Goal: Find specific page/section: Find specific page/section

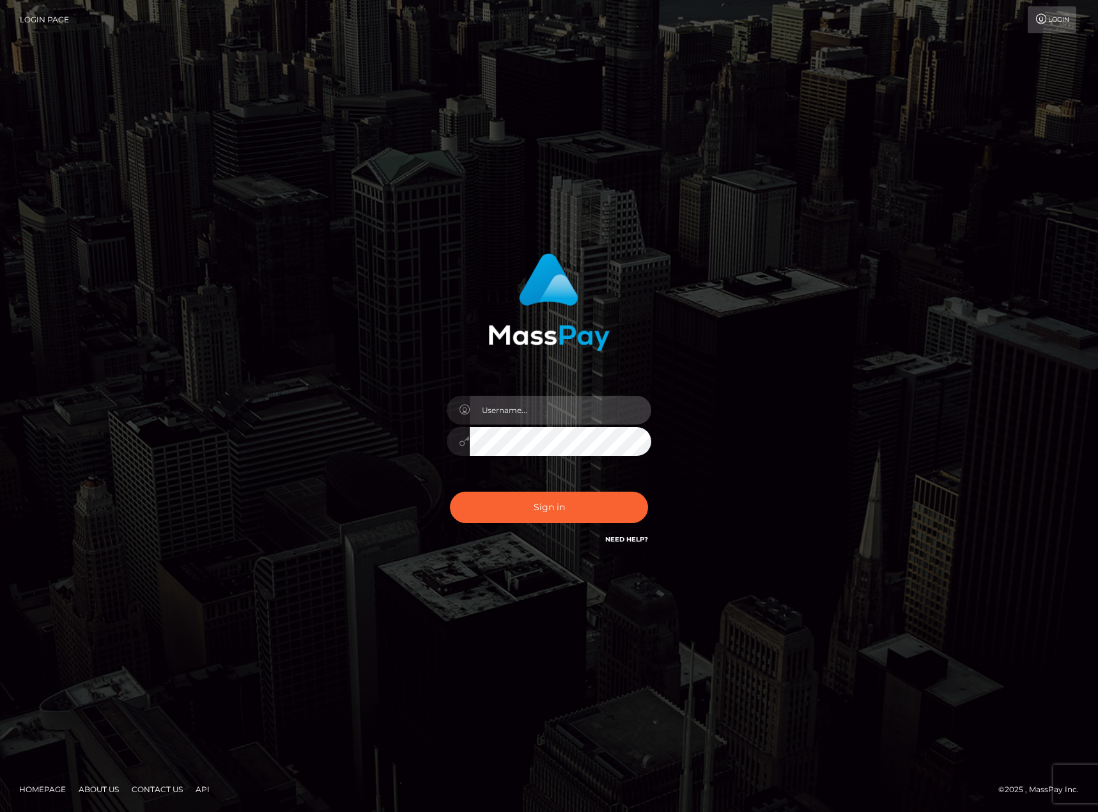
type input "karl.cope"
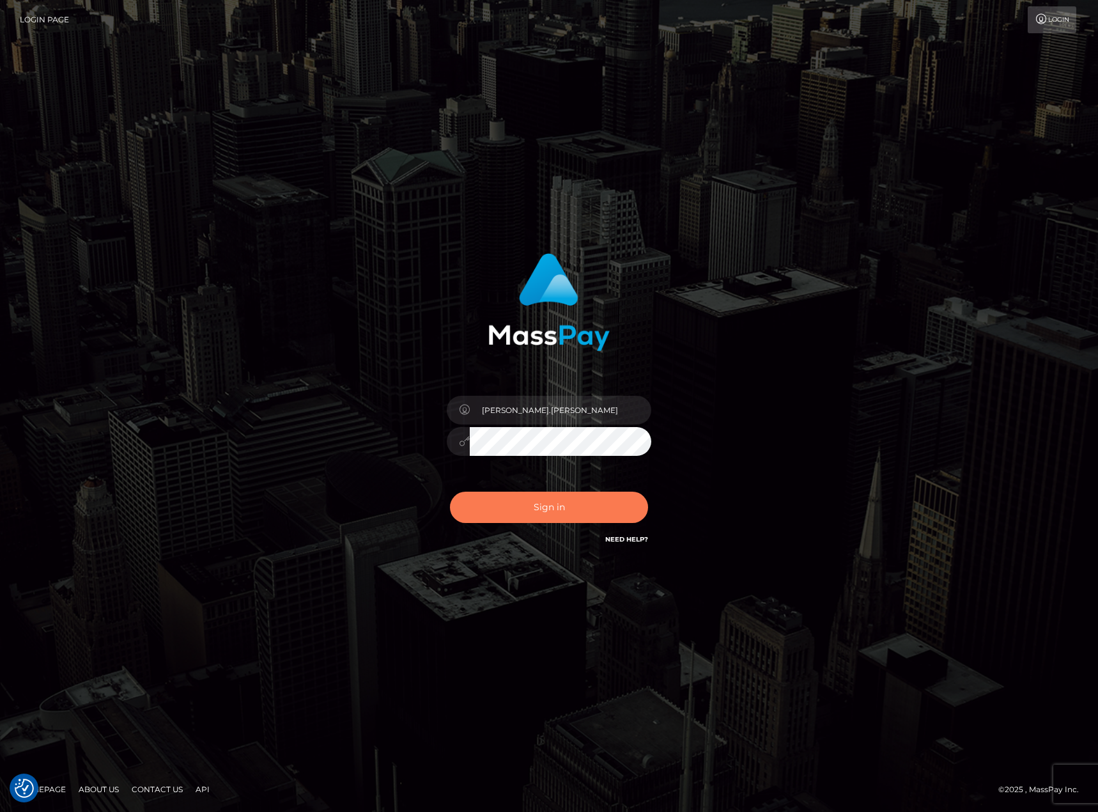
click at [531, 513] on button "Sign in" at bounding box center [549, 507] width 198 height 31
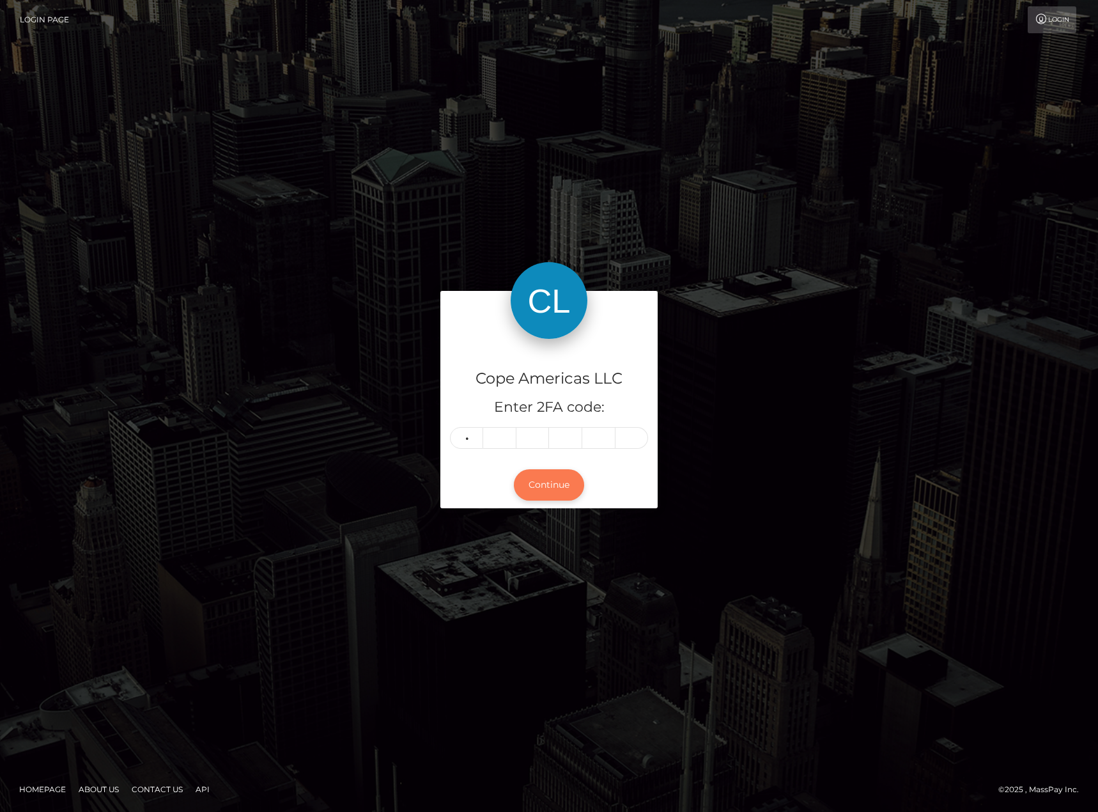
type input "9"
type input "5"
type input "4"
type input "8"
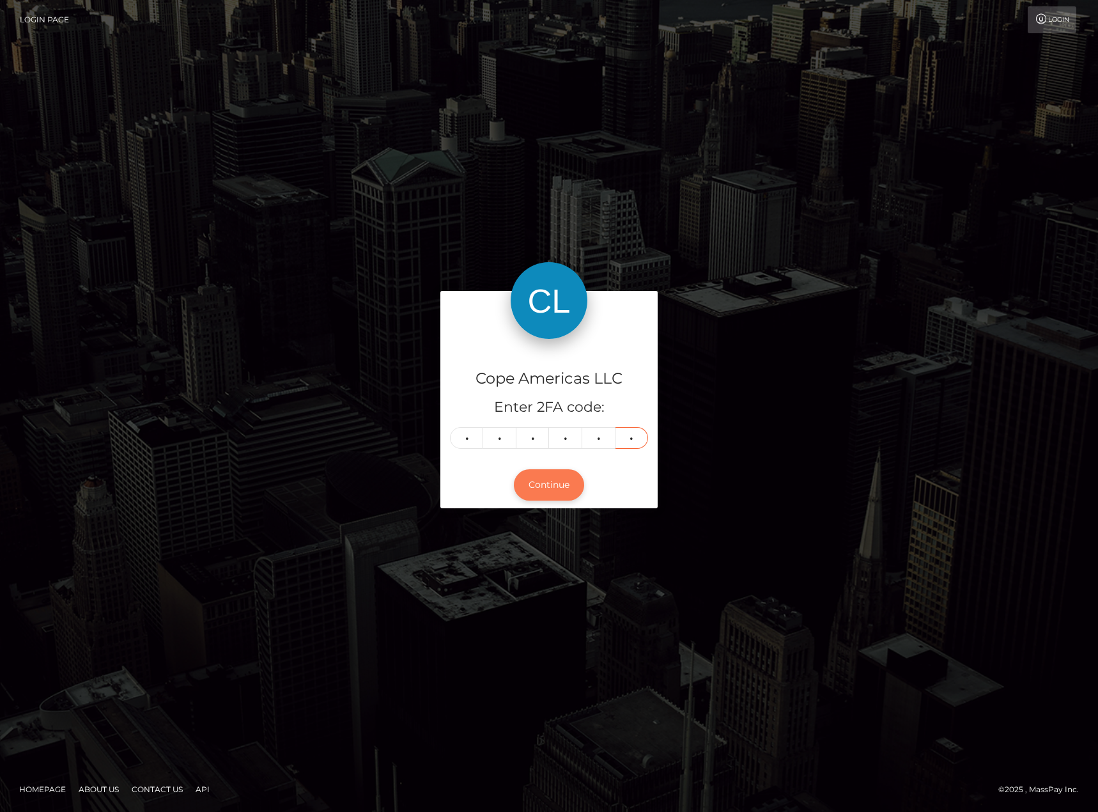
type input "4"
click at [539, 484] on button "Continue" at bounding box center [549, 484] width 70 height 31
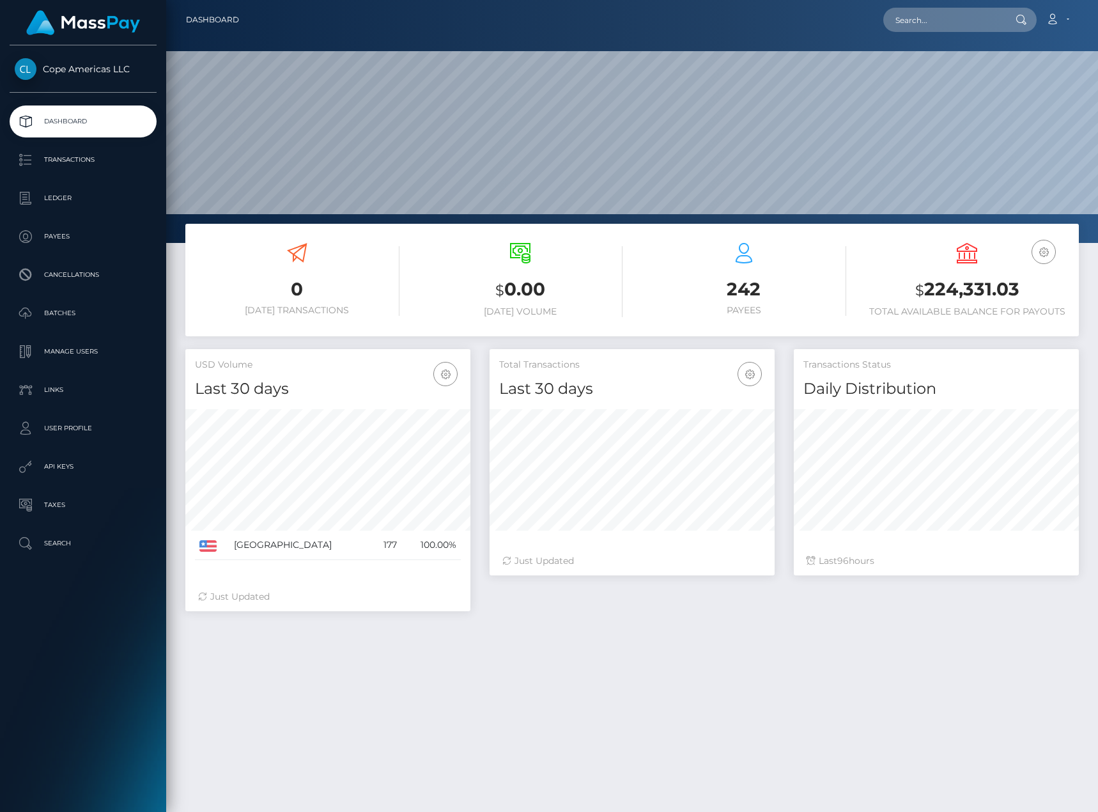
scroll to position [227, 285]
click at [115, 232] on p "Payees" at bounding box center [83, 236] width 137 height 19
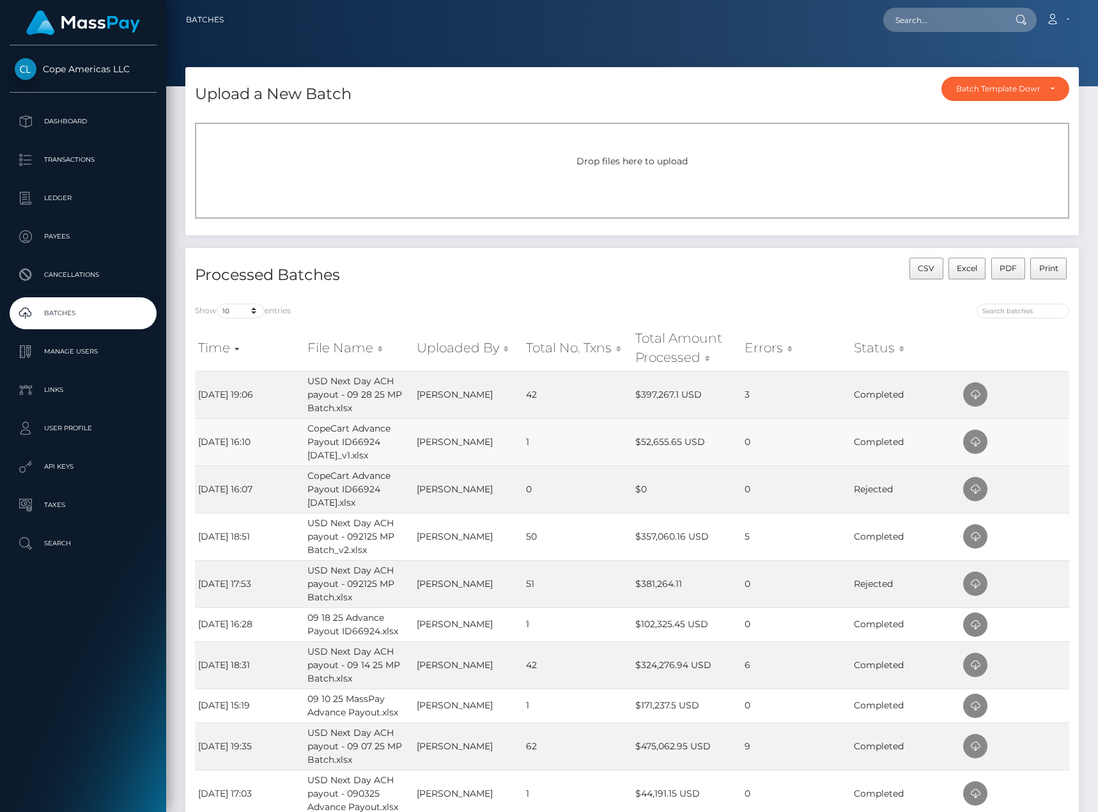
click at [579, 446] on td "1" at bounding box center [577, 441] width 109 height 47
click at [970, 442] on icon at bounding box center [975, 442] width 15 height 16
click at [61, 116] on p "Dashboard" at bounding box center [83, 121] width 137 height 19
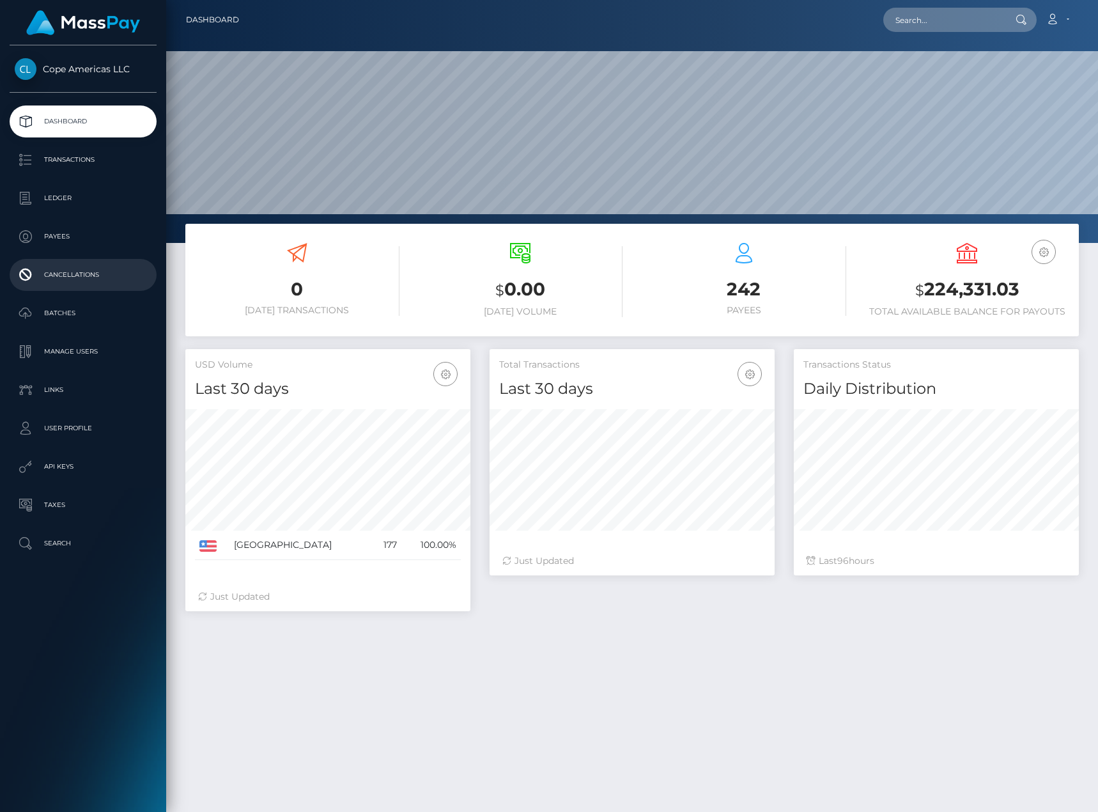
scroll to position [227, 285]
click at [97, 309] on p "Batches" at bounding box center [83, 313] width 137 height 19
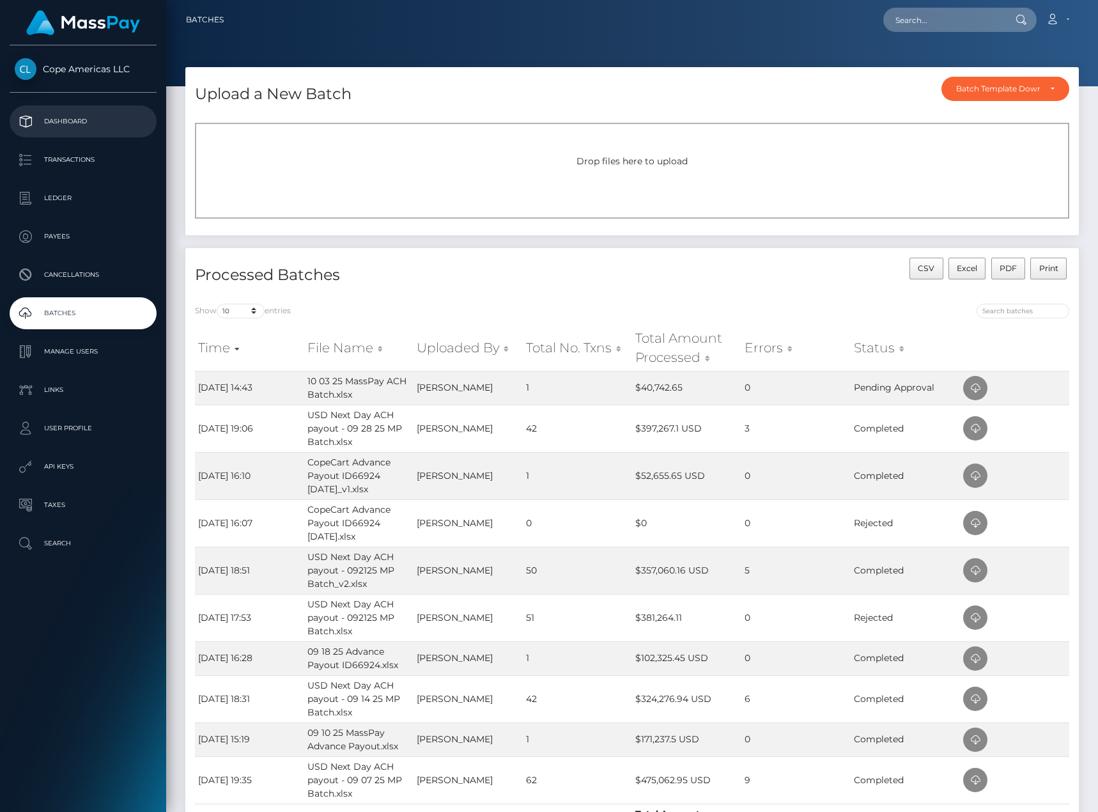
click at [118, 123] on p "Dashboard" at bounding box center [83, 121] width 137 height 19
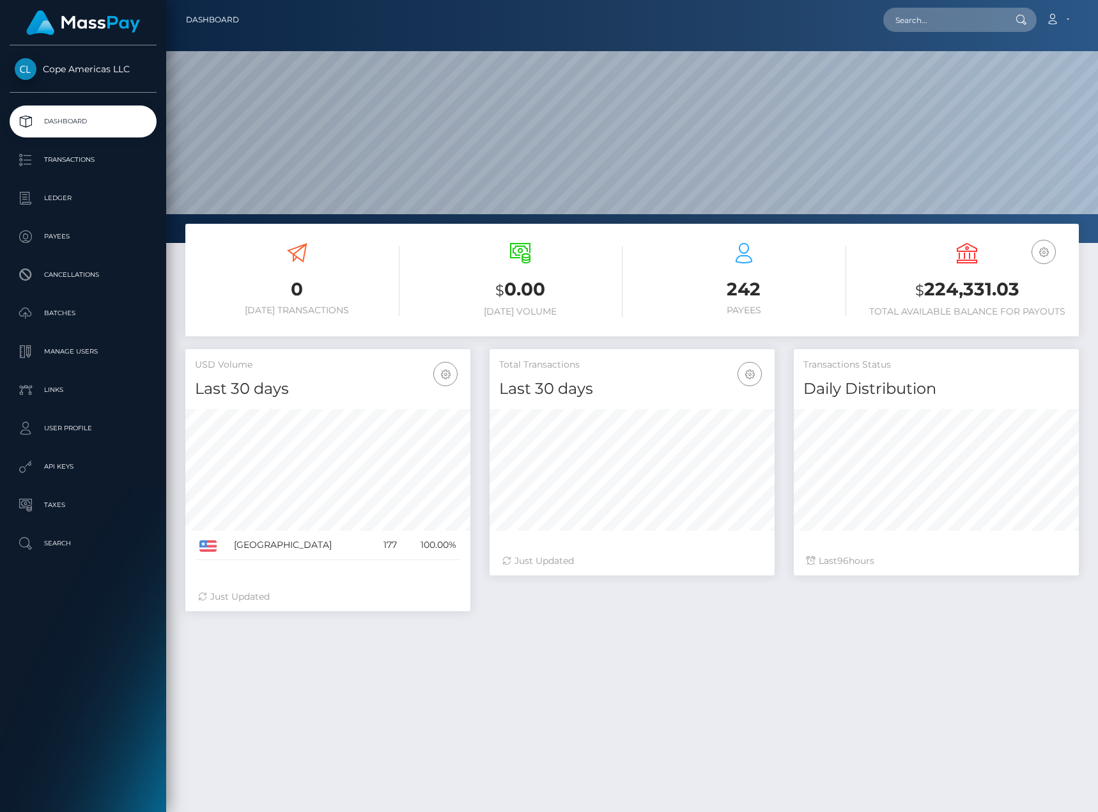
scroll to position [227, 285]
click at [97, 662] on div "Cope Americas LLC Dashboard Transactions Ledger Payees Cancellations Batches" at bounding box center [83, 427] width 166 height 764
click at [691, 680] on div "0 Today Transactions $ 0.00 Today Volume 242 $ 96" at bounding box center [632, 590] width 932 height 733
click at [120, 198] on p "Ledger" at bounding box center [83, 198] width 137 height 19
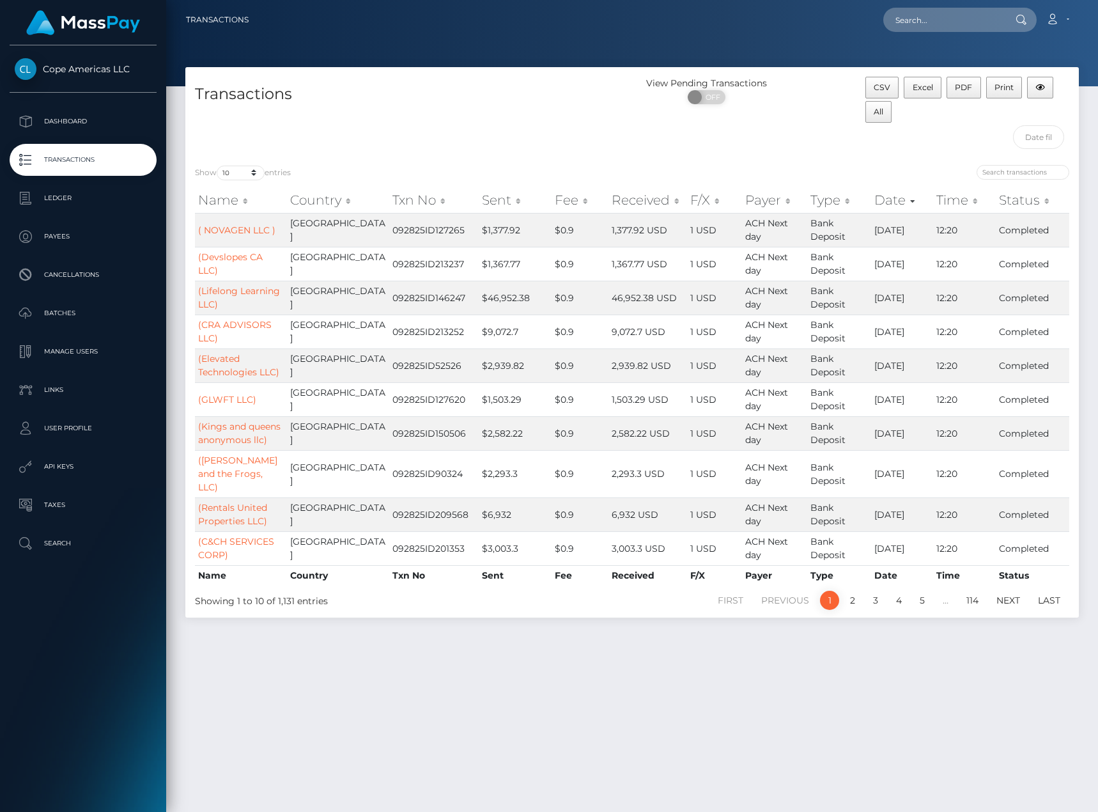
click at [491, 144] on div "Transactions" at bounding box center [408, 116] width 447 height 79
click at [118, 308] on p "Batches" at bounding box center [83, 313] width 137 height 19
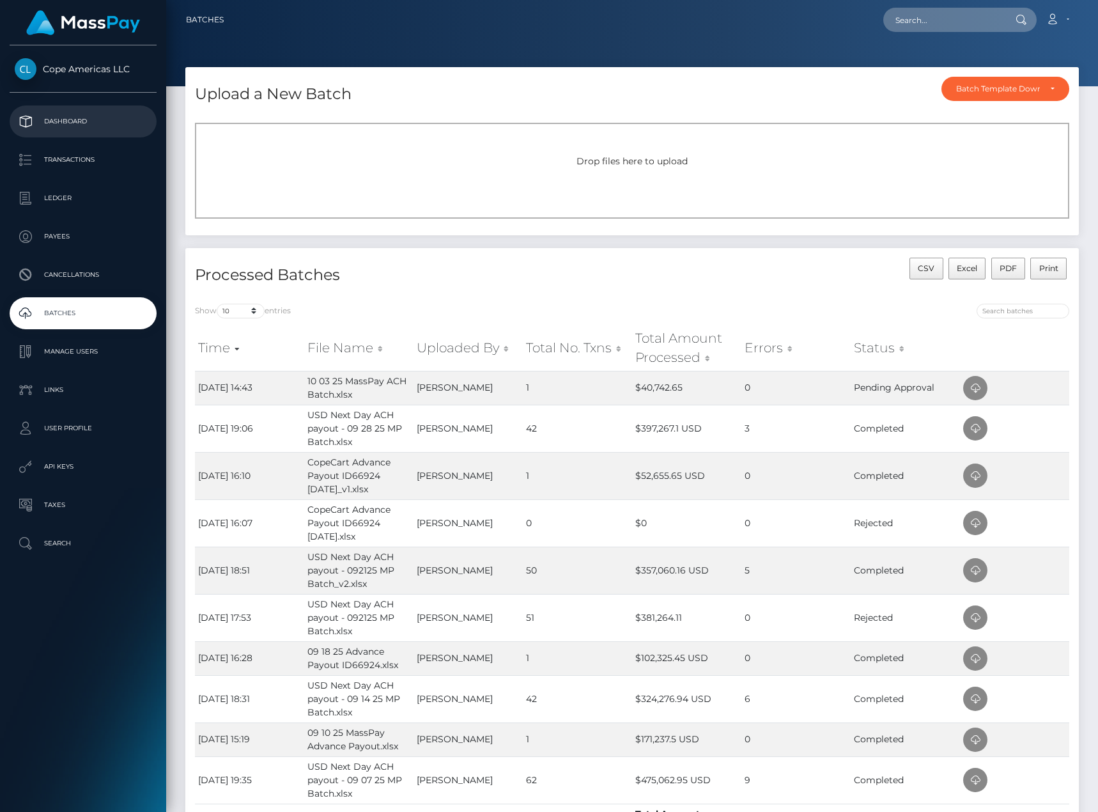
click at [148, 120] on p "Dashboard" at bounding box center [83, 121] width 137 height 19
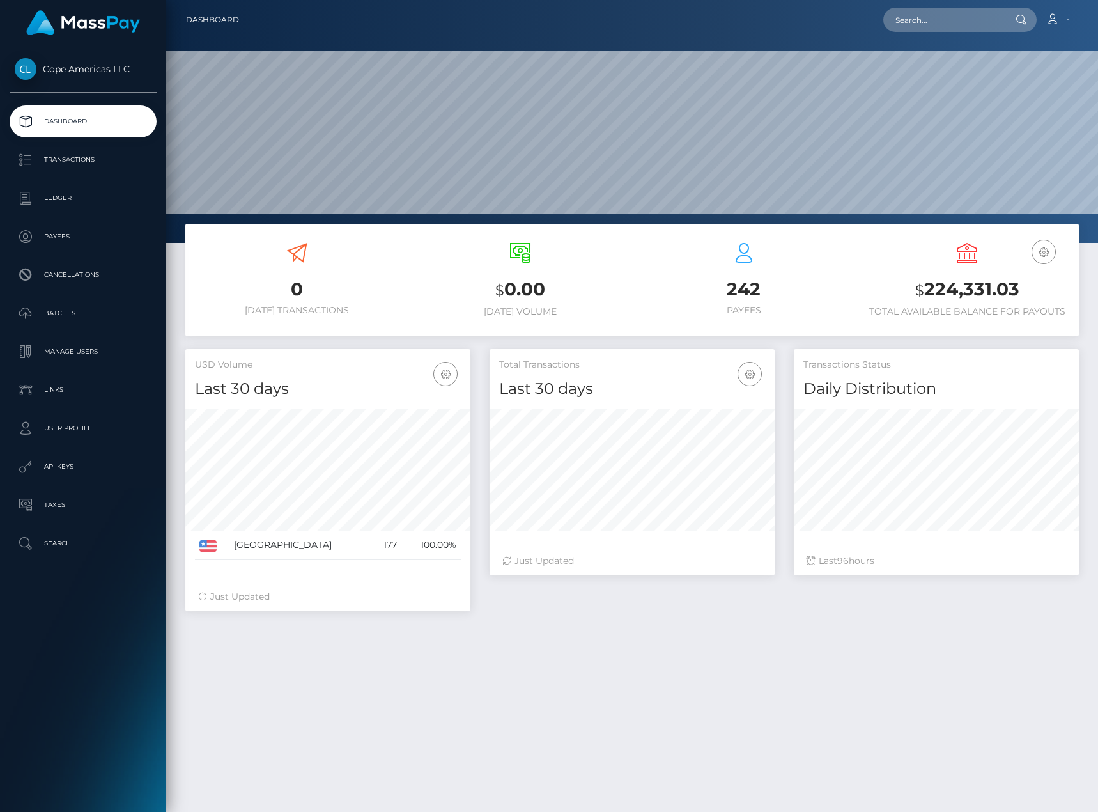
scroll to position [227, 285]
click at [127, 153] on p "Transactions" at bounding box center [83, 159] width 137 height 19
click at [114, 312] on p "Batches" at bounding box center [83, 313] width 137 height 19
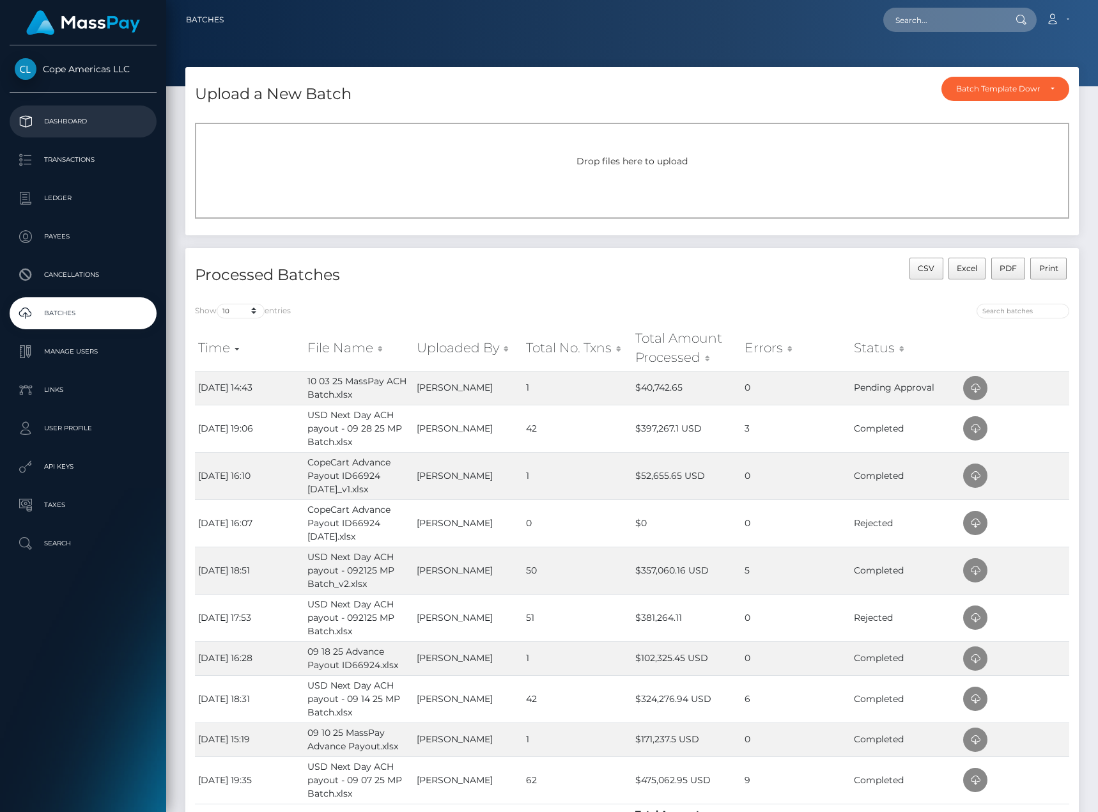
click at [113, 123] on p "Dashboard" at bounding box center [83, 121] width 137 height 19
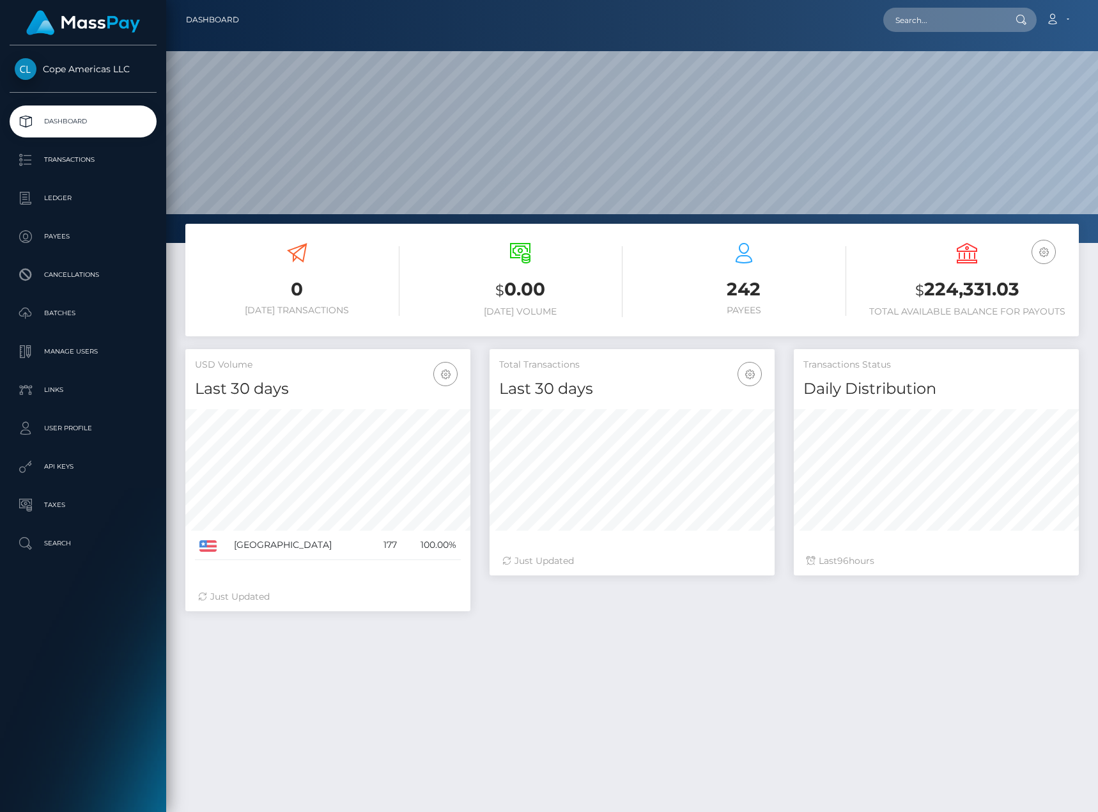
scroll to position [227, 285]
click at [100, 302] on link "Batches" at bounding box center [83, 313] width 147 height 32
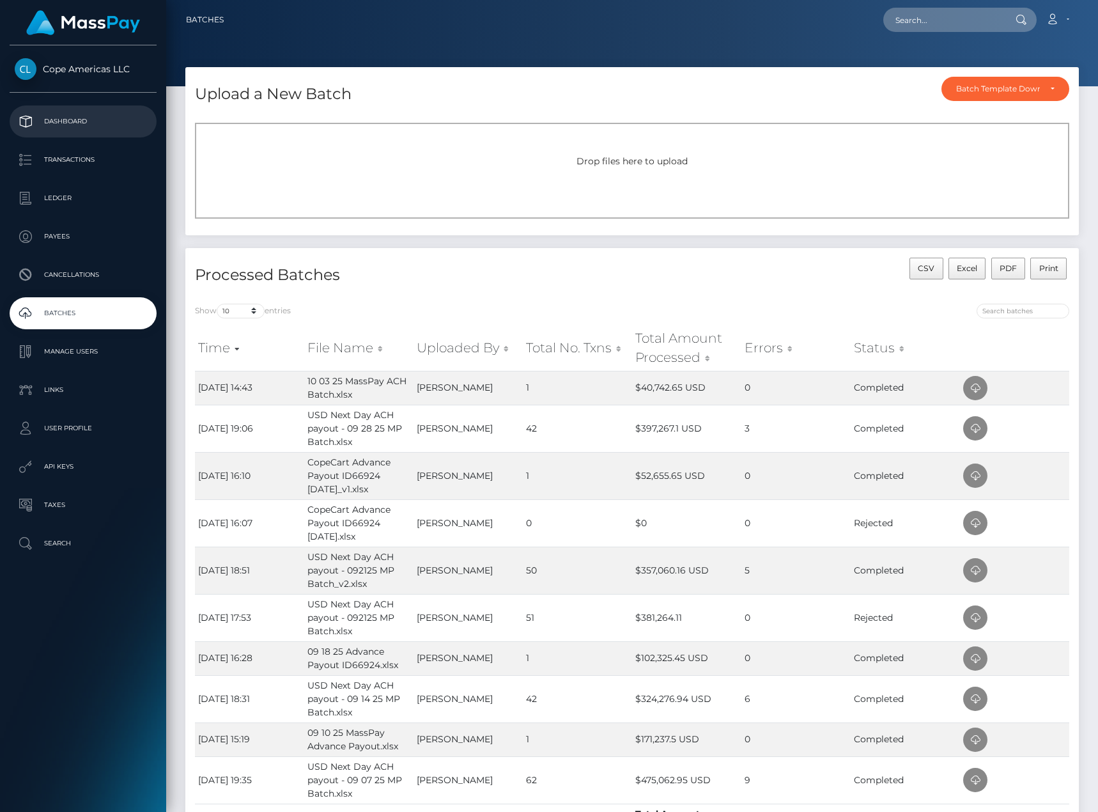
click at [88, 117] on p "Dashboard" at bounding box center [83, 121] width 137 height 19
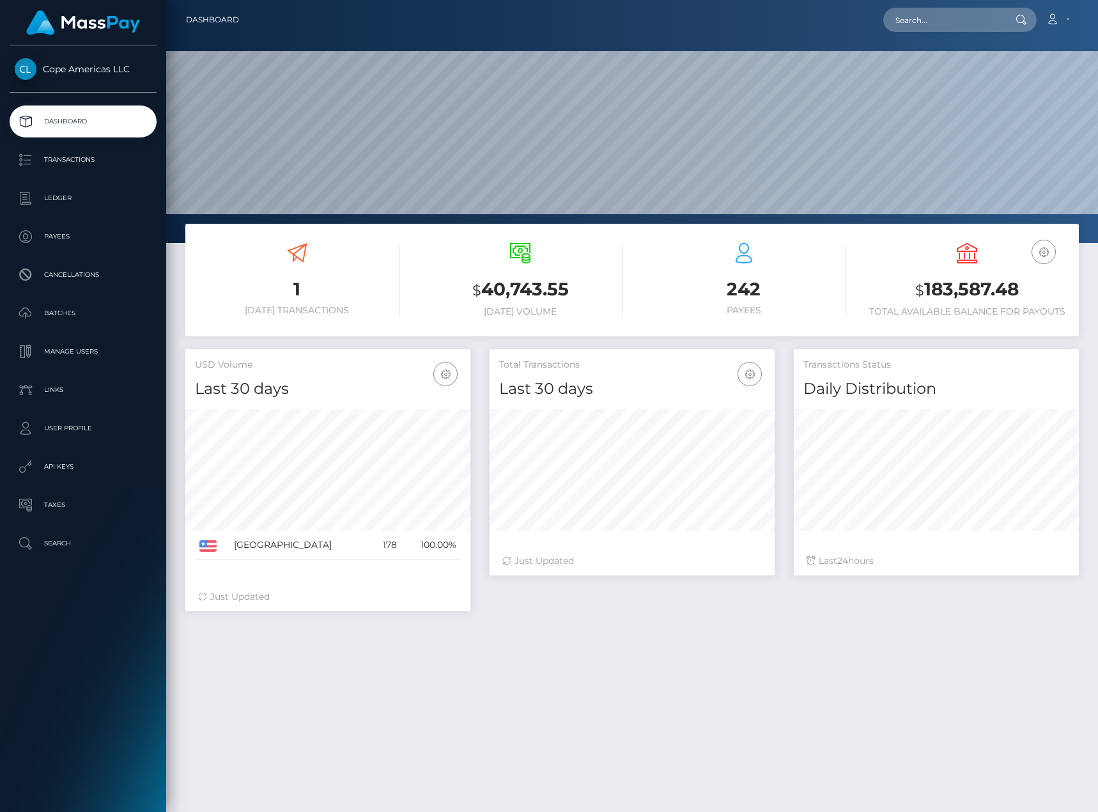
scroll to position [227, 285]
